Goal: Communication & Community: Answer question/provide support

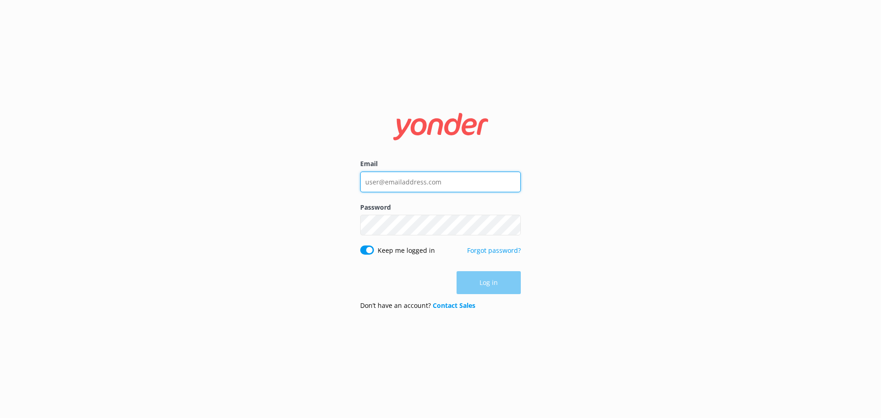
type input "[EMAIL_ADDRESS][DOMAIN_NAME]"
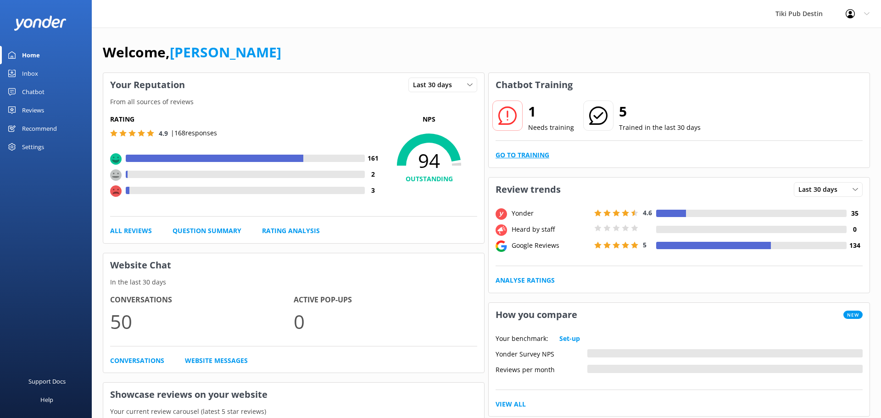
click at [520, 155] on link "Go to Training" at bounding box center [522, 155] width 54 height 10
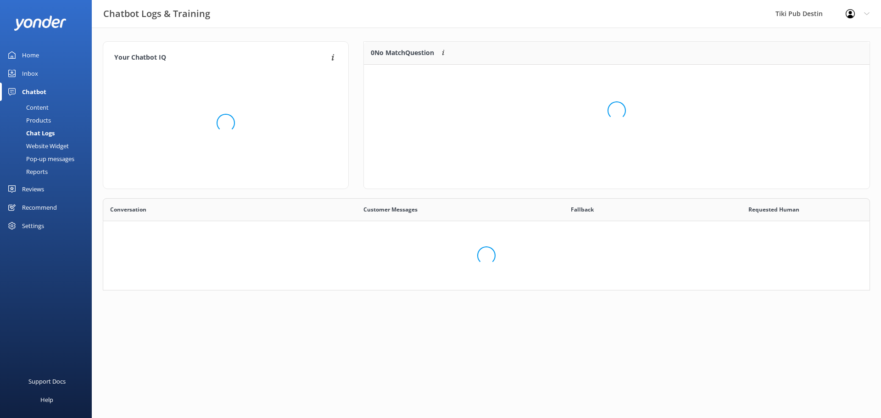
scroll to position [46, 505]
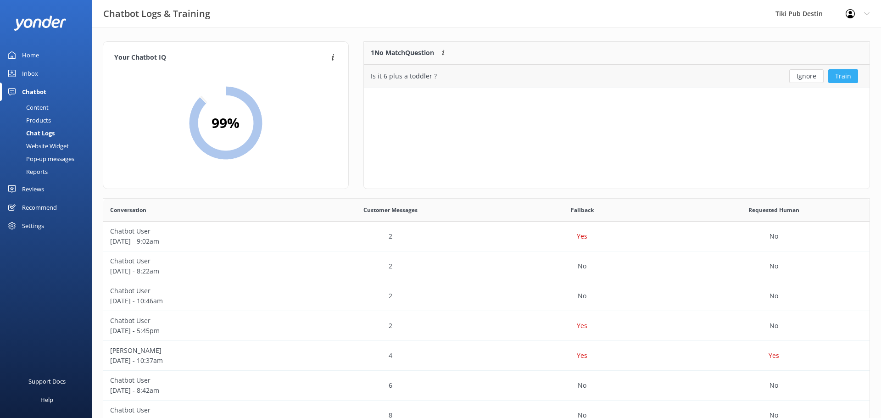
click at [844, 74] on button "Train" at bounding box center [843, 76] width 30 height 14
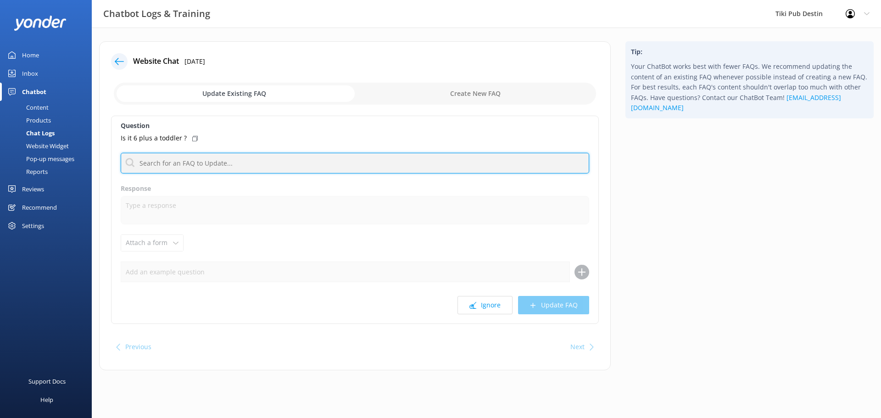
click at [259, 172] on input "text" at bounding box center [355, 163] width 468 height 21
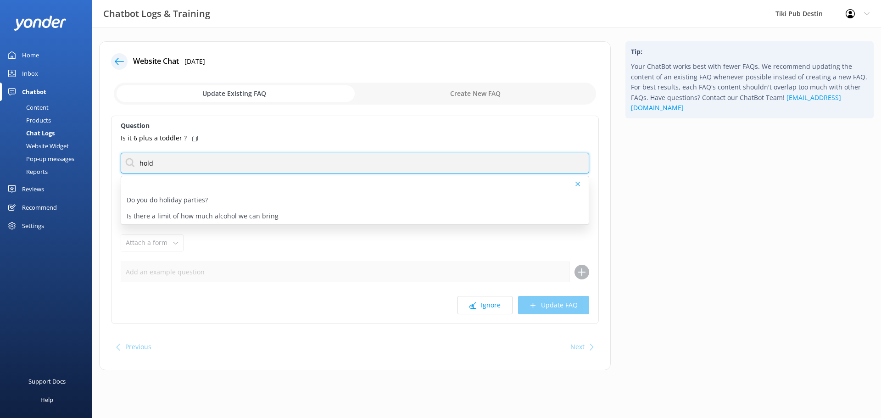
click at [254, 156] on input "hold" at bounding box center [355, 163] width 468 height 21
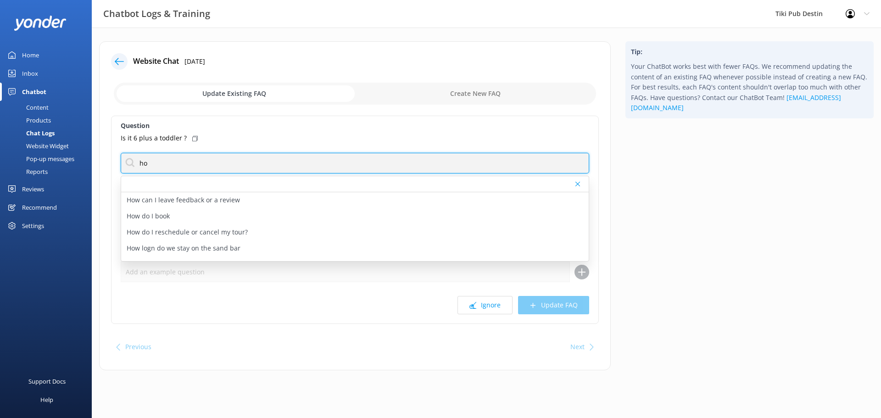
type input "h"
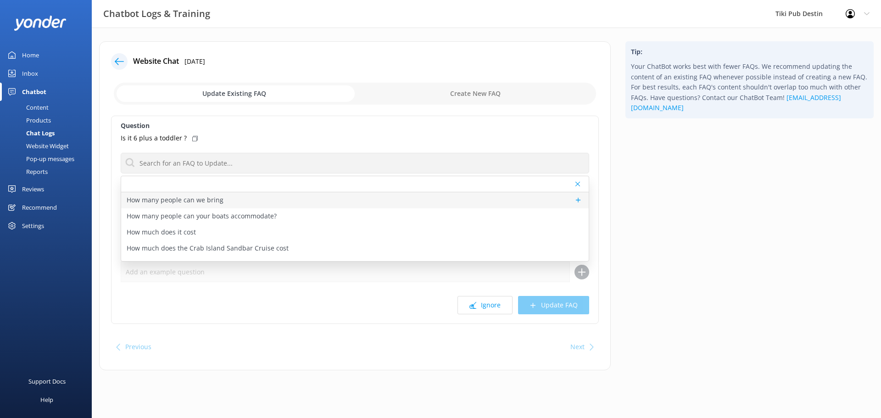
click at [204, 200] on p "How many people can we bring" at bounding box center [175, 200] width 97 height 10
type textarea "The maximum number of passengers per trip is always 6. For groups less than 6 y…"
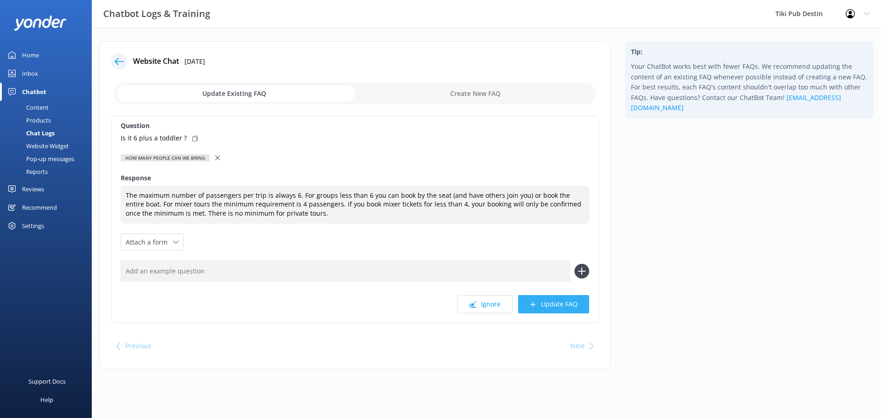
click at [557, 305] on button "Update FAQ" at bounding box center [553, 304] width 71 height 18
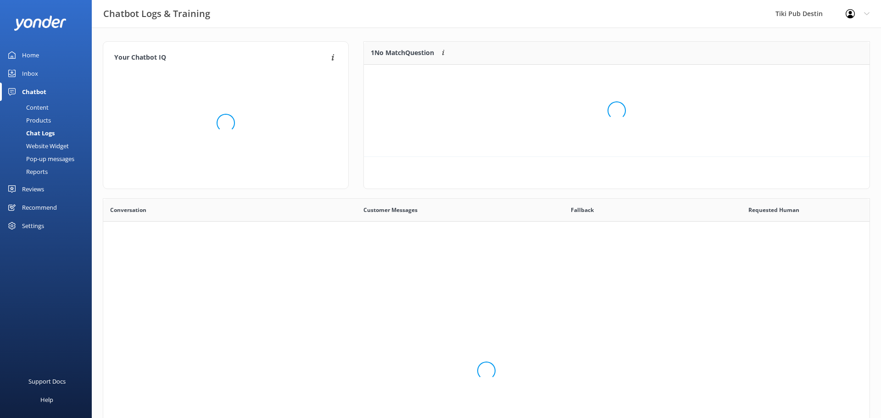
scroll to position [115, 505]
